Goal: Information Seeking & Learning: Find specific fact

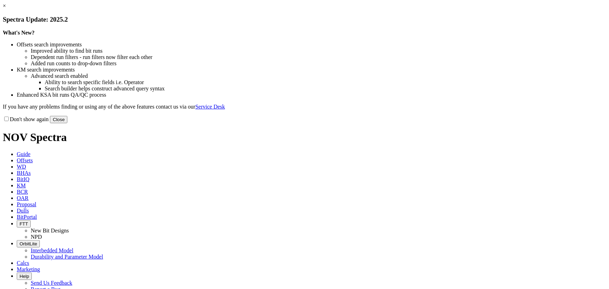
click at [67, 123] on button "Close" at bounding box center [58, 119] width 17 height 7
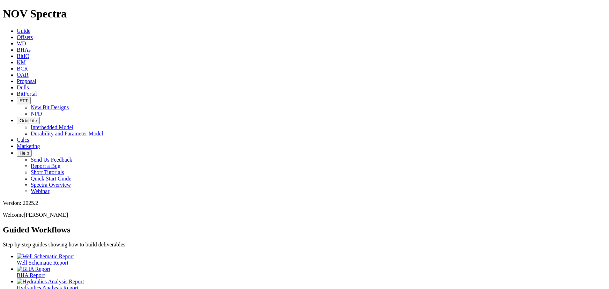
click at [17, 34] on icon at bounding box center [17, 37] width 0 height 6
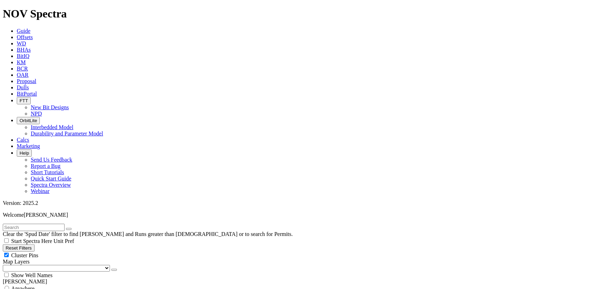
scroll to position [127, 0]
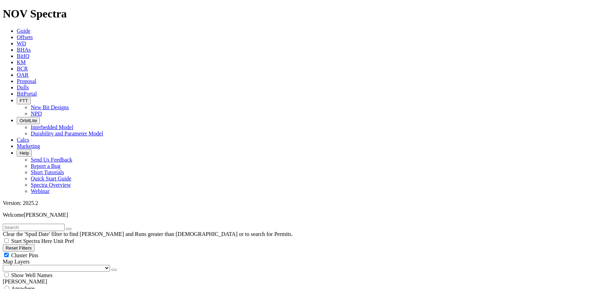
select select "7.875"
checkbox input "false"
select select "? number:7.875 ?"
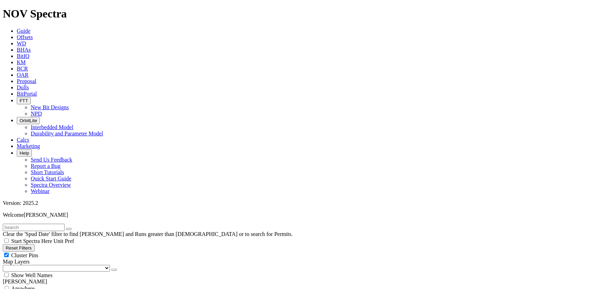
drag, startPoint x: 40, startPoint y: 140, endPoint x: 0, endPoint y: 140, distance: 40.1
type input "[DATE]"
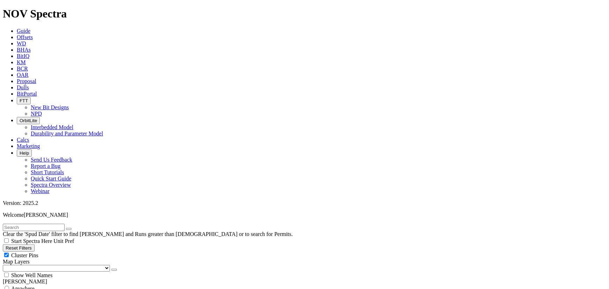
click at [51, 224] on input "text" at bounding box center [34, 227] width 62 height 7
click at [23, 244] on button "Reset Filters" at bounding box center [19, 247] width 32 height 7
checkbox input "true"
type input "[DATE]"
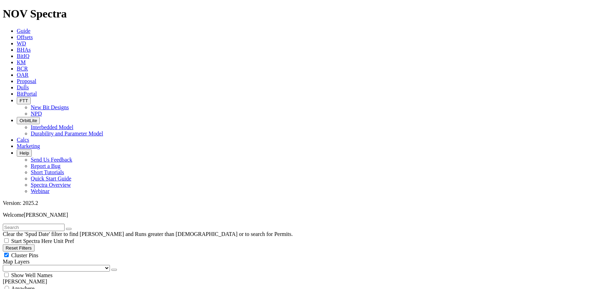
select select
click at [24, 224] on input "text" at bounding box center [34, 227] width 62 height 7
click at [30, 224] on input "[PERSON_NAME]" at bounding box center [34, 227] width 62 height 7
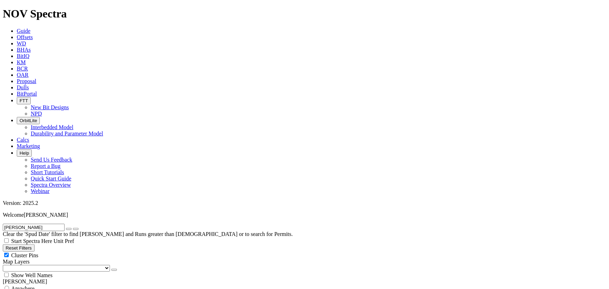
click at [30, 224] on input "[PERSON_NAME]" at bounding box center [34, 227] width 62 height 7
click at [9, 224] on input "[PERSON_NAME]" at bounding box center [34, 227] width 62 height 7
type input "mint"
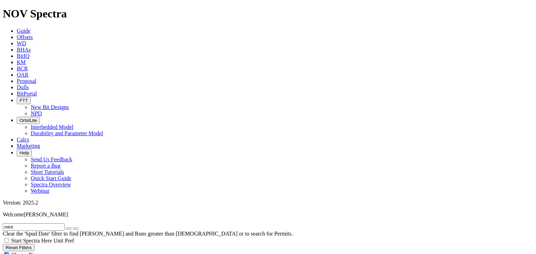
scroll to position [269, 0]
drag, startPoint x: 60, startPoint y: 28, endPoint x: 0, endPoint y: 10, distance: 62.6
type input "[PERSON_NAME]"
click at [73, 228] on button "submit" at bounding box center [76, 229] width 6 height 2
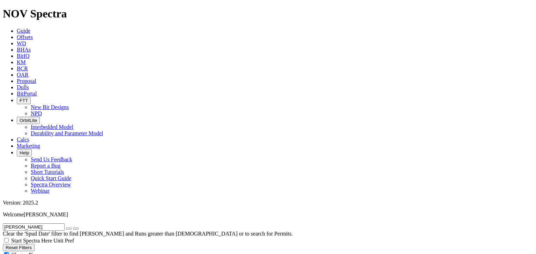
drag, startPoint x: 28, startPoint y: 32, endPoint x: 0, endPoint y: 23, distance: 29.3
click at [3, 224] on div "[PERSON_NAME] Clear the 'Spud Date' filter to find [PERSON_NAME] and Runs great…" at bounding box center [268, 231] width 530 height 14
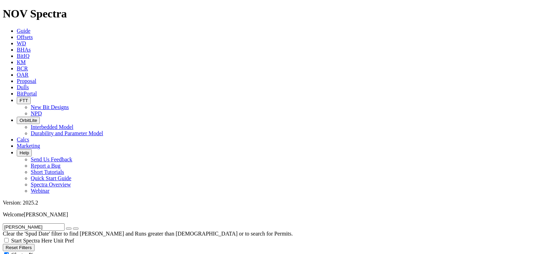
click at [73, 228] on button "submit" at bounding box center [76, 229] width 6 height 2
click at [59, 224] on input "[PERSON_NAME]" at bounding box center [34, 227] width 62 height 7
type input "[PERSON_NAME]"
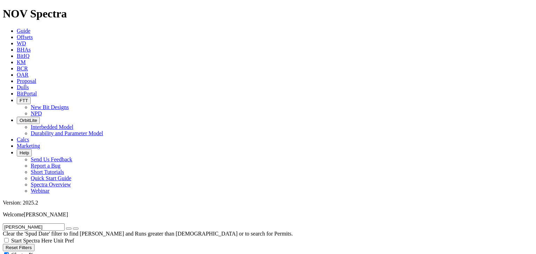
click at [73, 228] on button "submit" at bounding box center [76, 229] width 6 height 2
click at [72, 228] on button "button" at bounding box center [69, 229] width 6 height 2
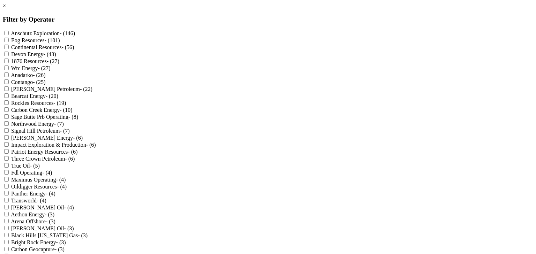
click at [9, 49] on Resources "Continental Resources - (56)" at bounding box center [6, 47] width 5 height 5
checkbox Resources "true"
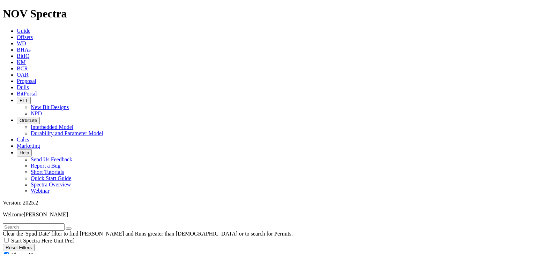
scroll to position [10863, 0]
type input "8"
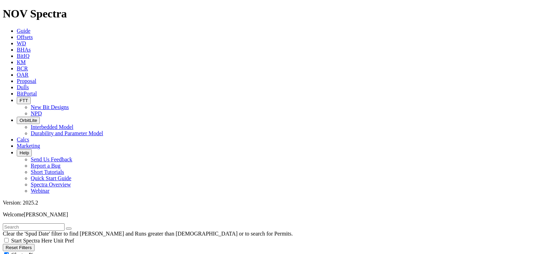
scroll to position [1648, 0]
type input "[DATE]"
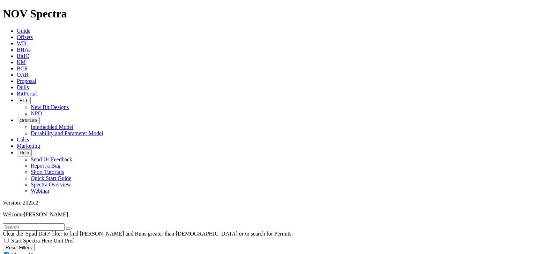
scroll to position [0, 0]
click at [43, 224] on input "text" at bounding box center [34, 227] width 62 height 7
type input "mint"
radio input "true"
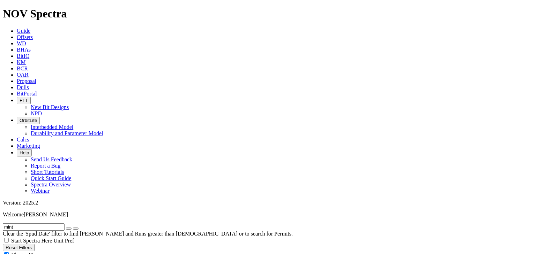
radio input "false"
click at [29, 244] on button "Reset Filters" at bounding box center [19, 247] width 32 height 7
radio input "false"
radio input "true"
type input "[DATE]"
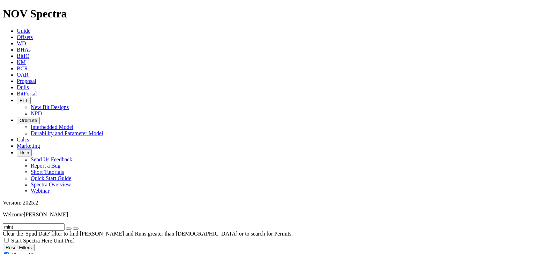
select select
click at [17, 224] on input "text" at bounding box center [34, 227] width 62 height 7
type input "mint"
